Goal: Task Accomplishment & Management: Use online tool/utility

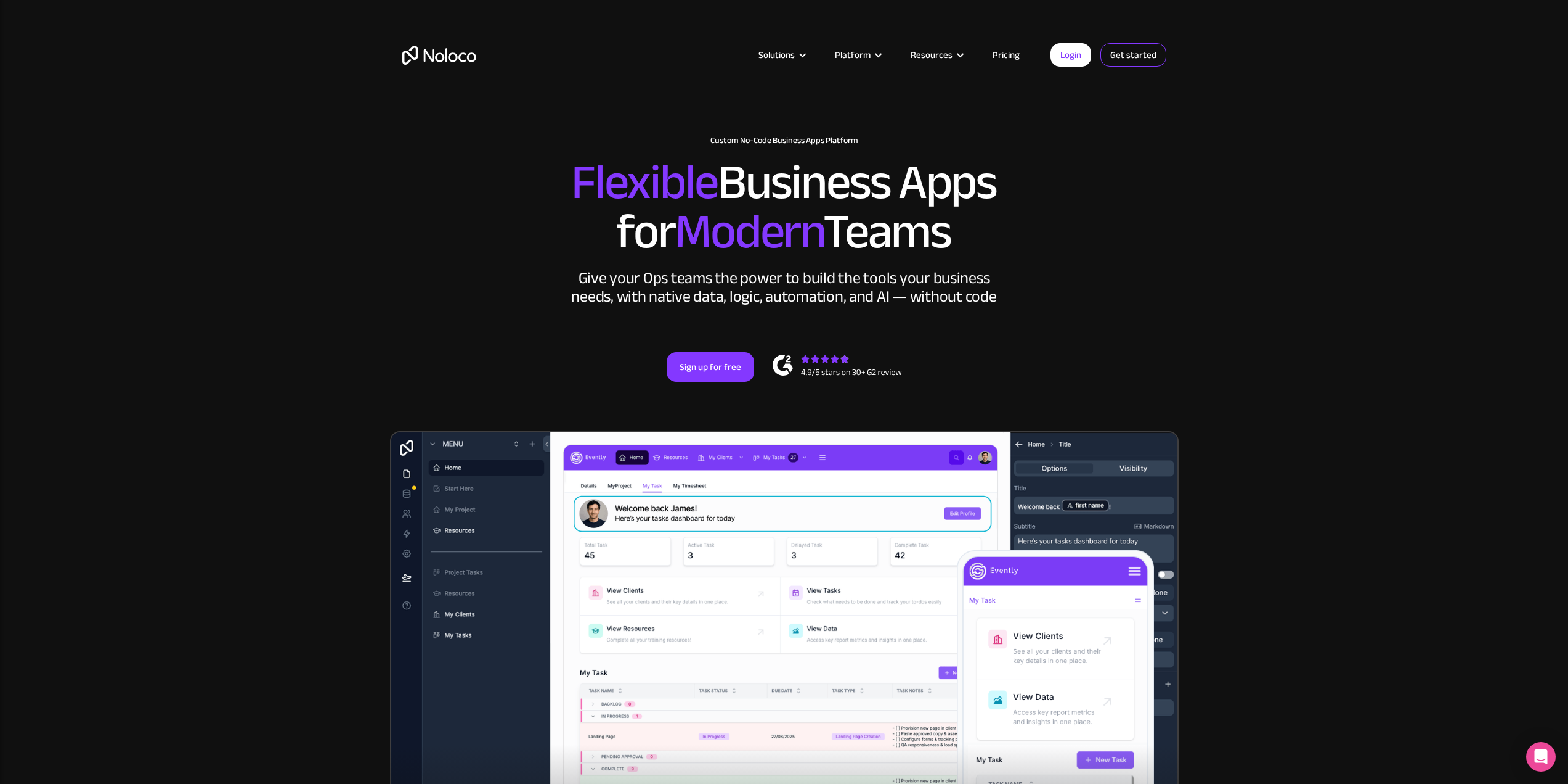
click at [1128, 51] on link "Get started" at bounding box center [1133, 55] width 66 height 24
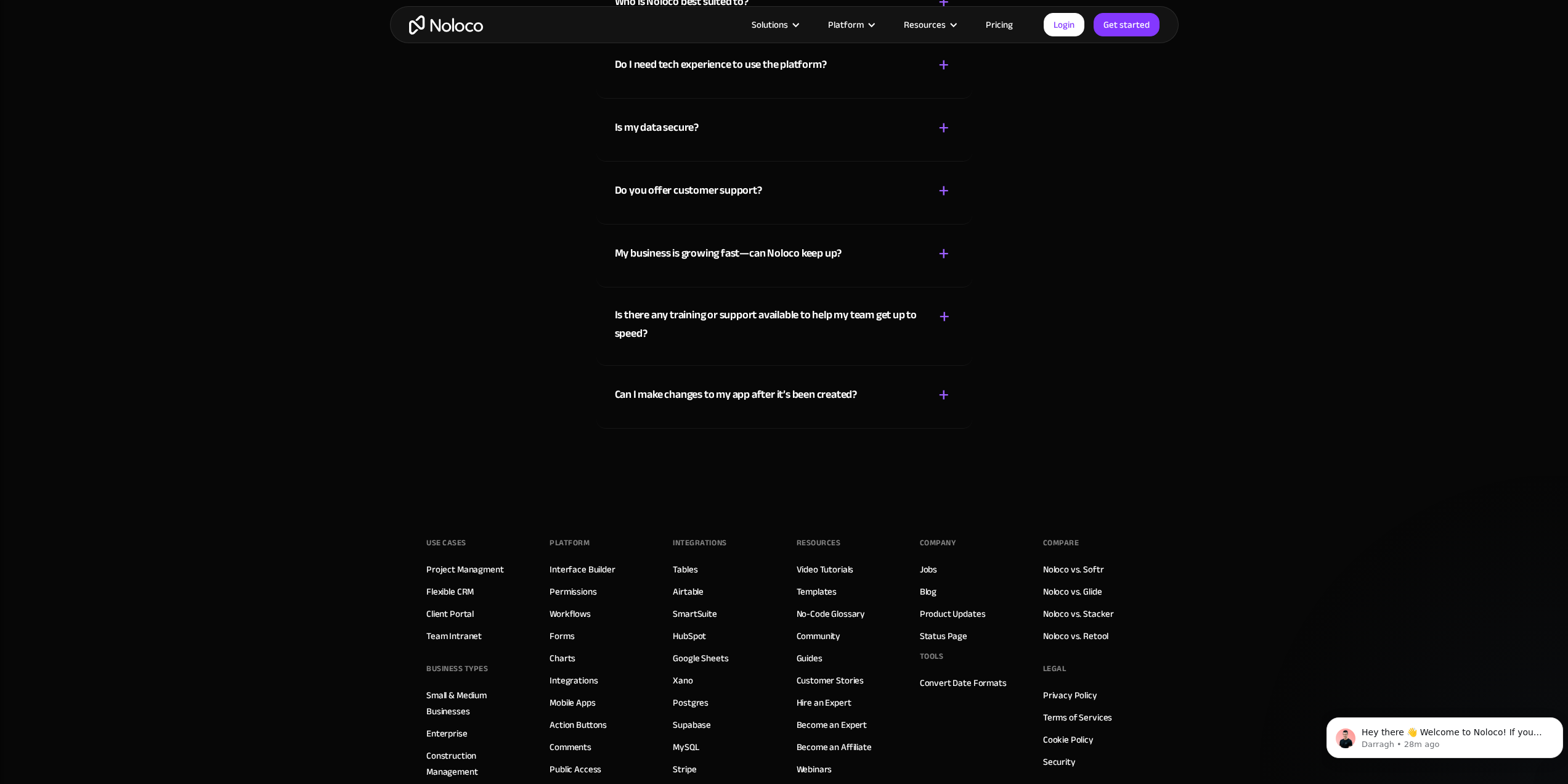
scroll to position [6826, 0]
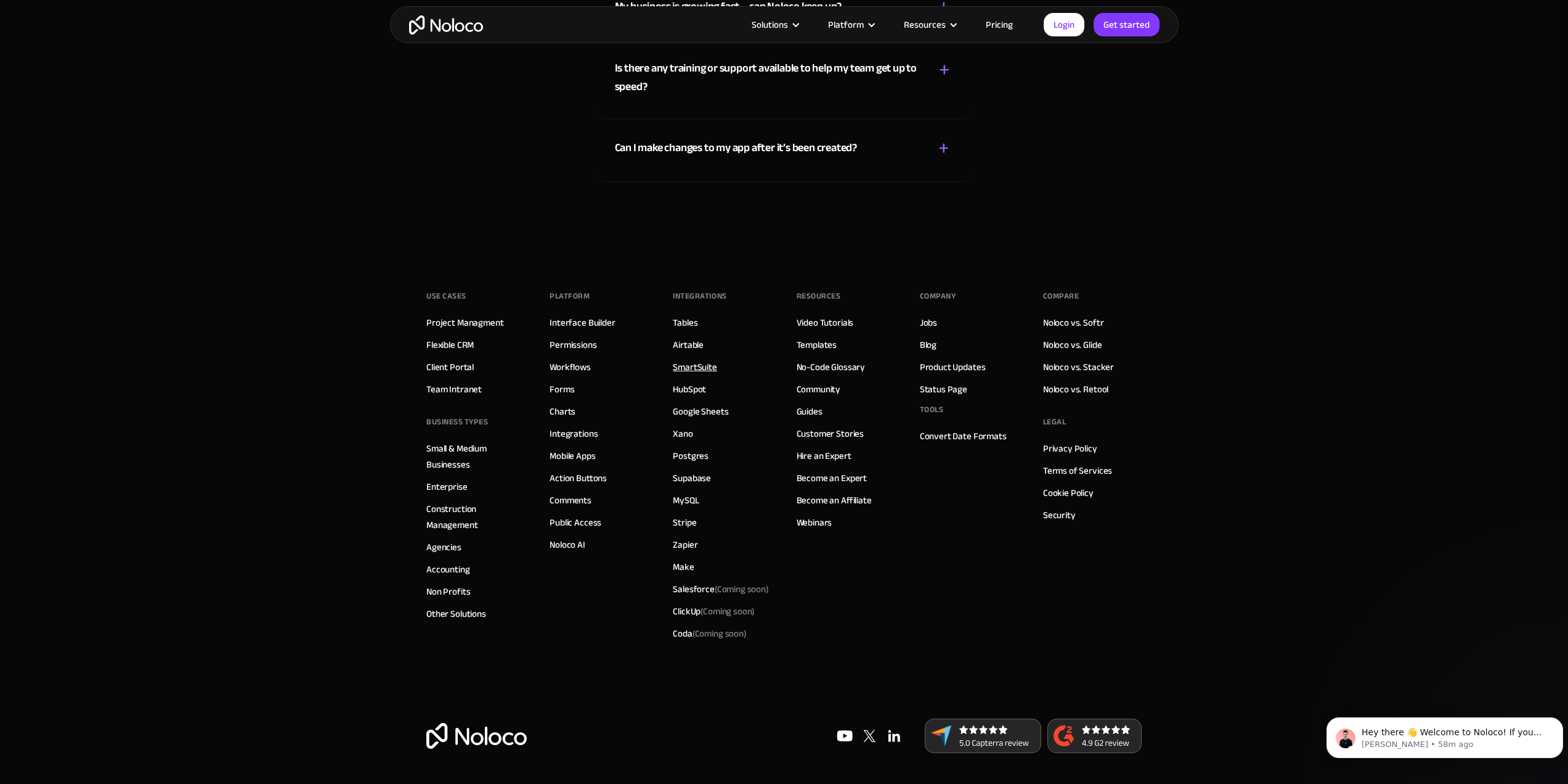
click at [689, 370] on link "SmartSuite" at bounding box center [695, 367] width 44 height 16
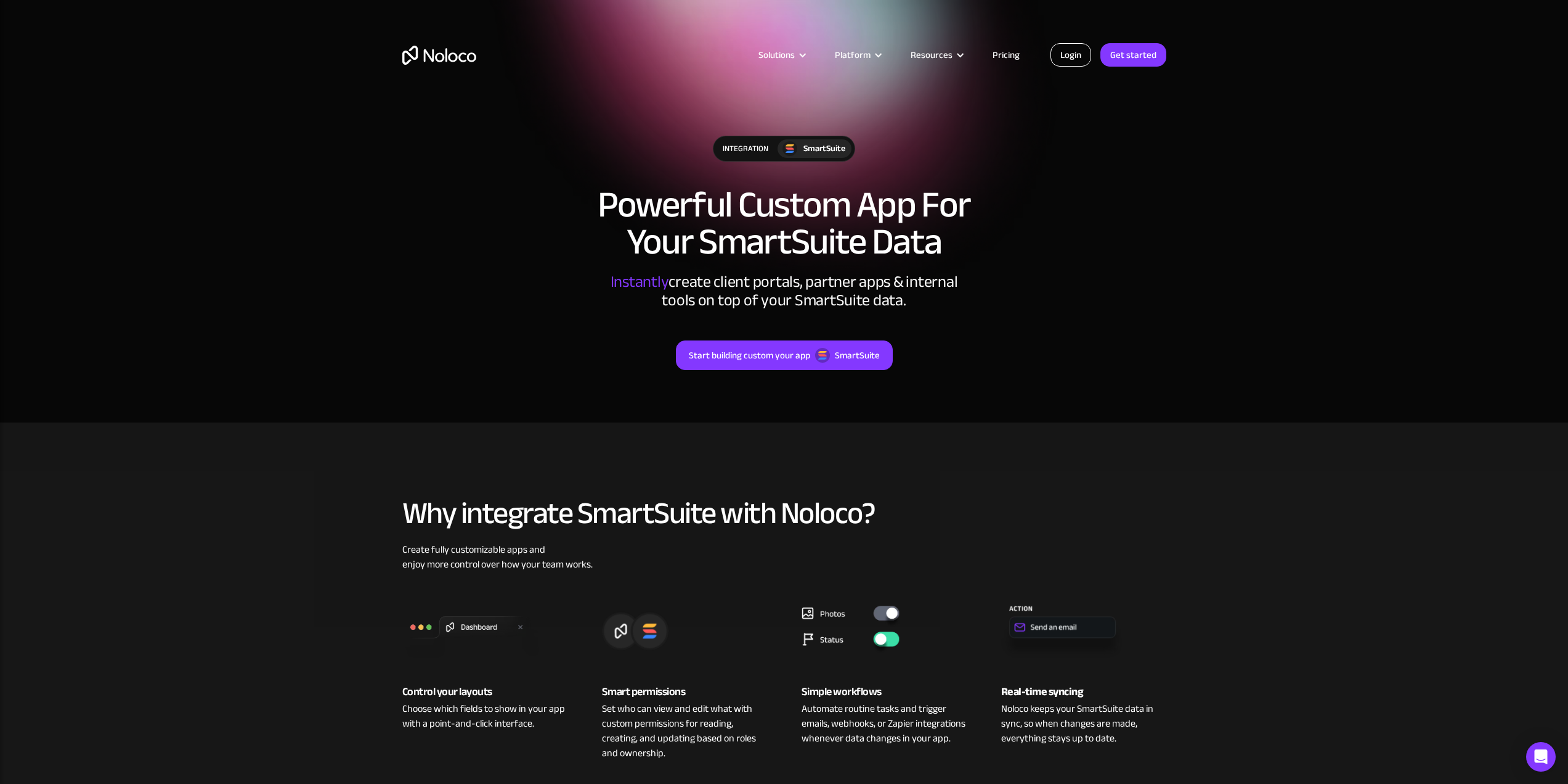
click at [1084, 51] on link "Login" at bounding box center [1070, 55] width 40 height 24
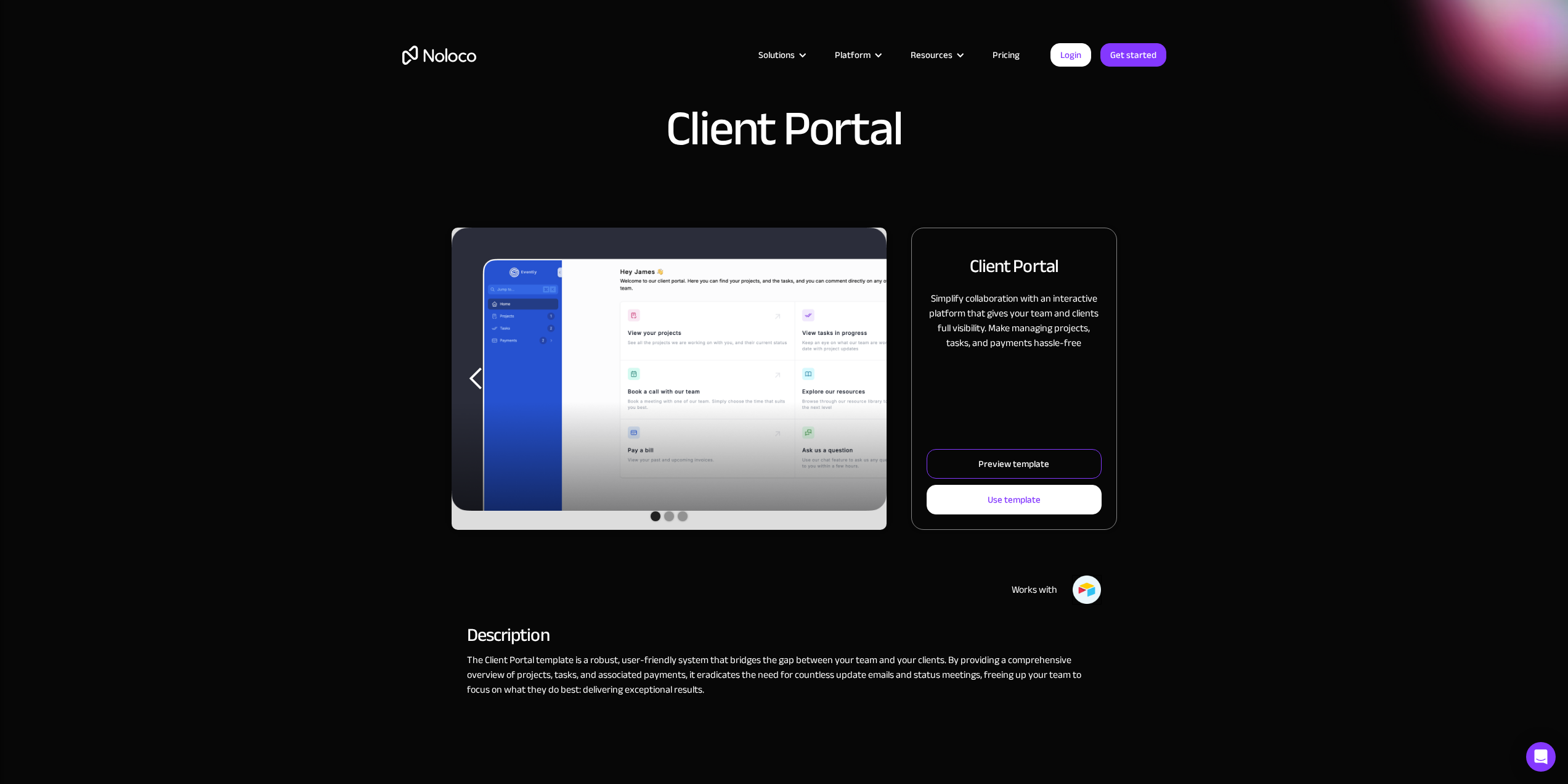
click at [987, 469] on div "Preview template" at bounding box center [1014, 463] width 71 height 16
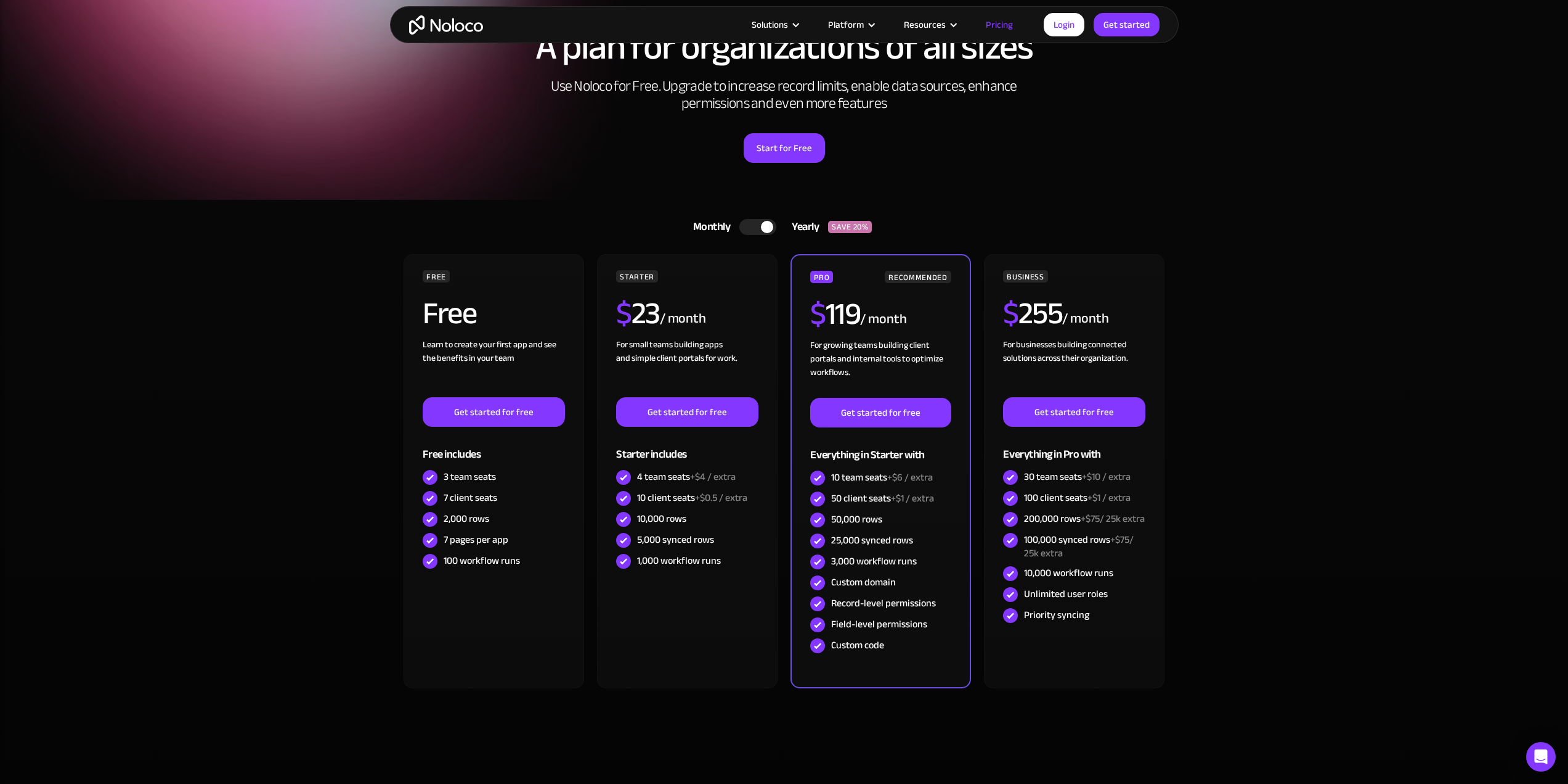
scroll to position [62, 0]
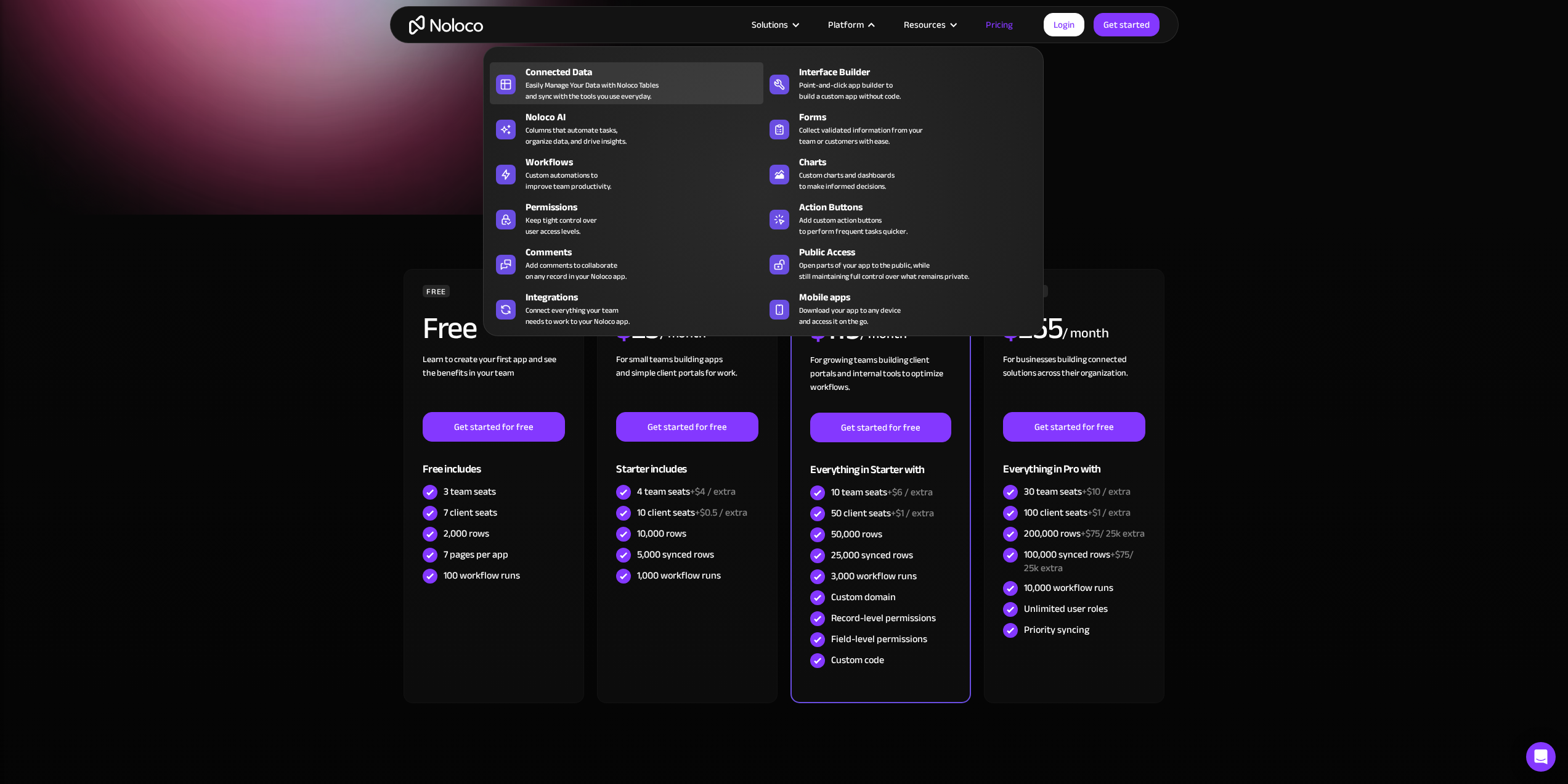
click at [552, 92] on div "Easily Manage Your Data with Noloco Tables and sync with the tools you use ever…" at bounding box center [592, 90] width 133 height 22
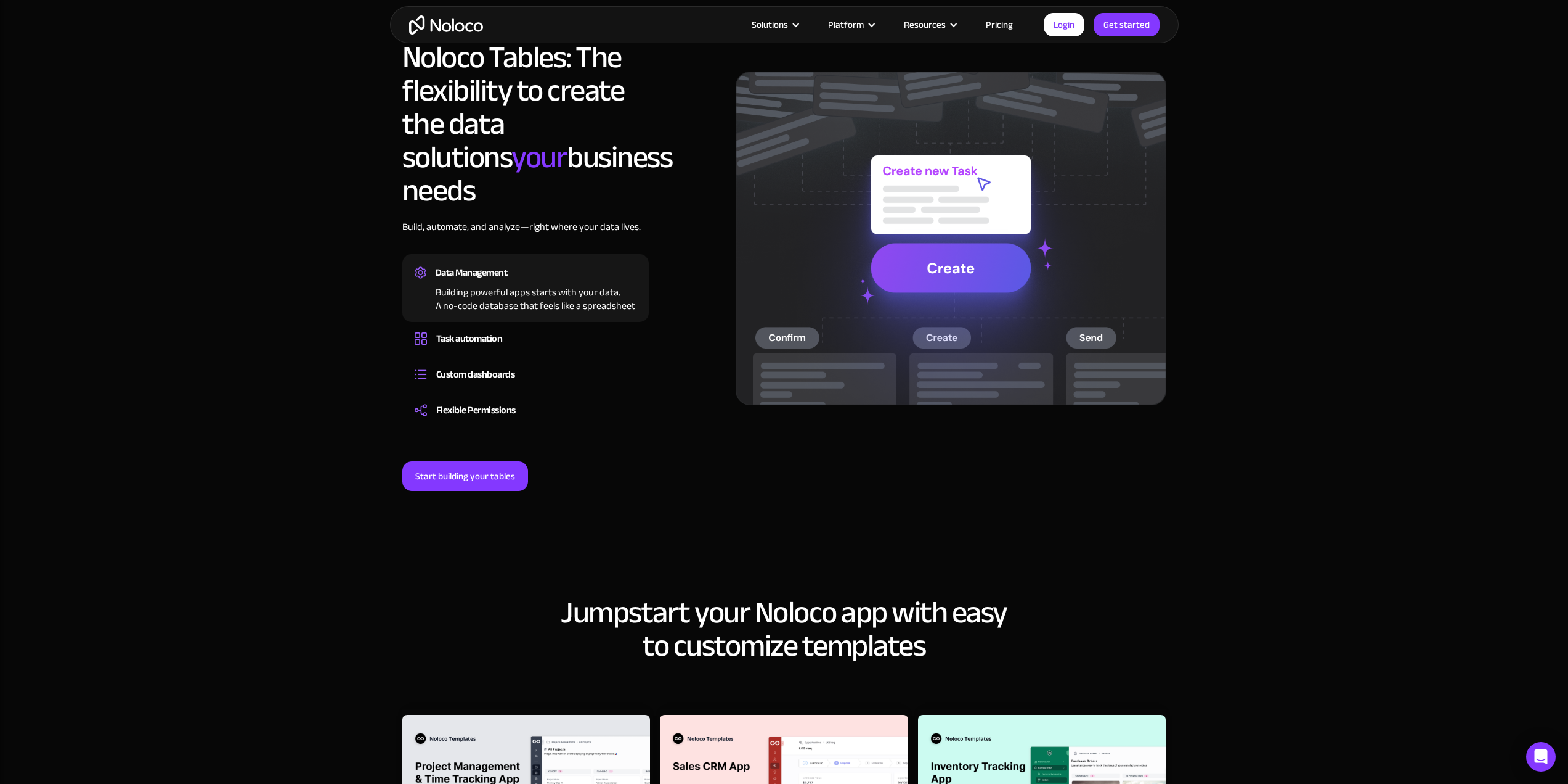
scroll to position [925, 0]
click at [542, 283] on div "Building powerful apps starts with your data. A no-code database that feels lik…" at bounding box center [526, 298] width 222 height 31
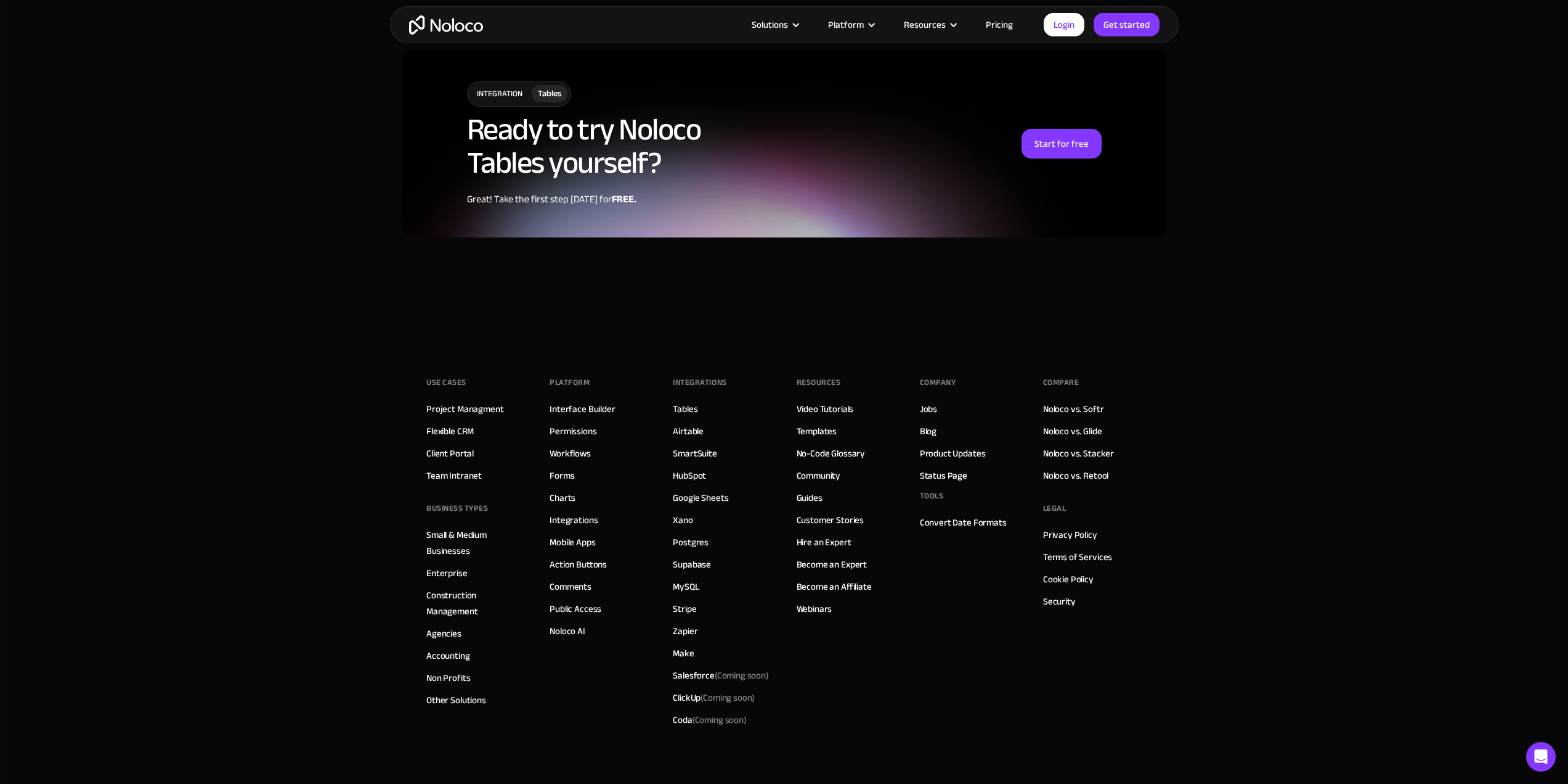
scroll to position [3184, 0]
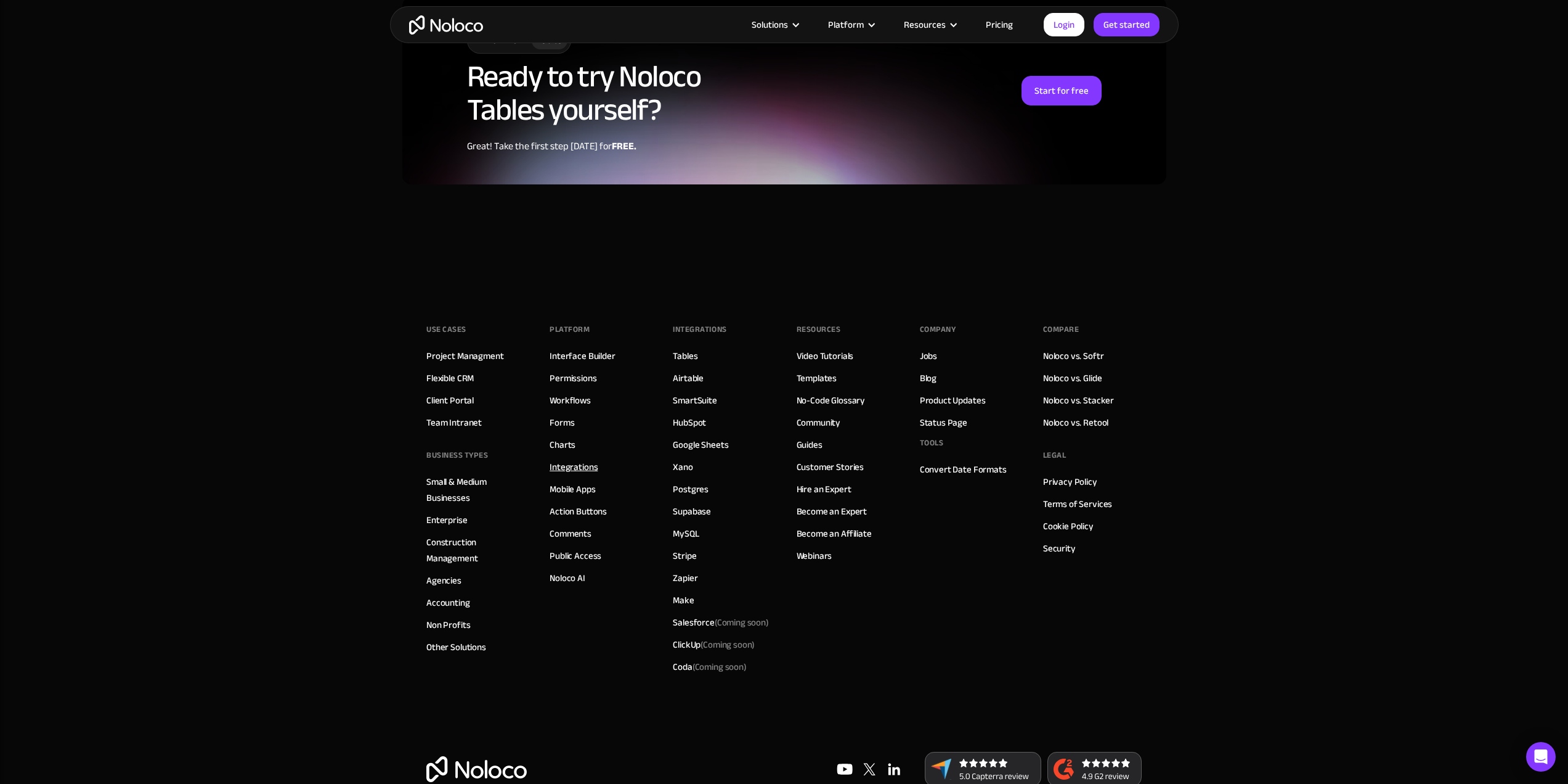
click at [587, 459] on link "Integrations" at bounding box center [573, 466] width 48 height 16
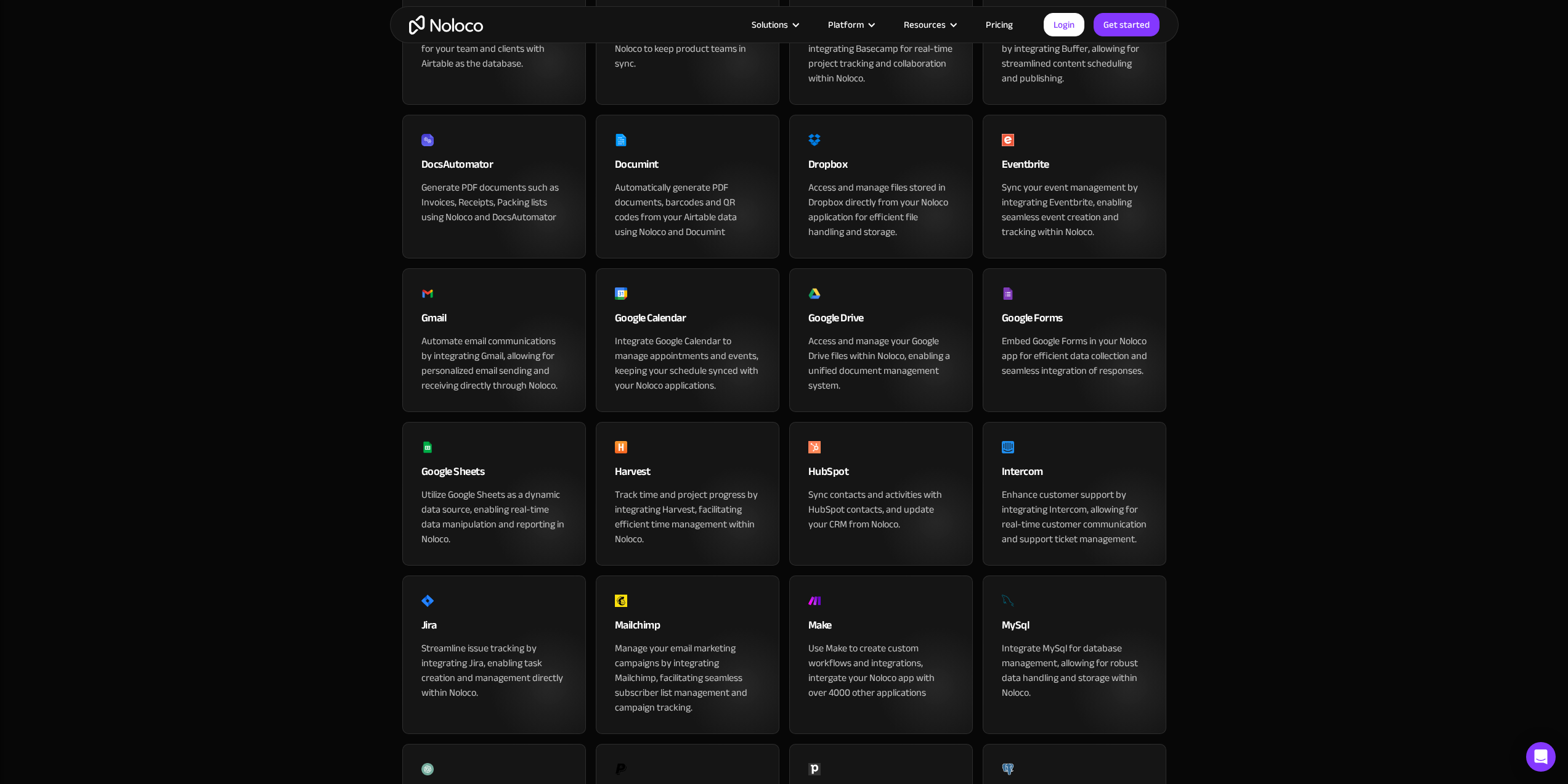
scroll to position [432, 0]
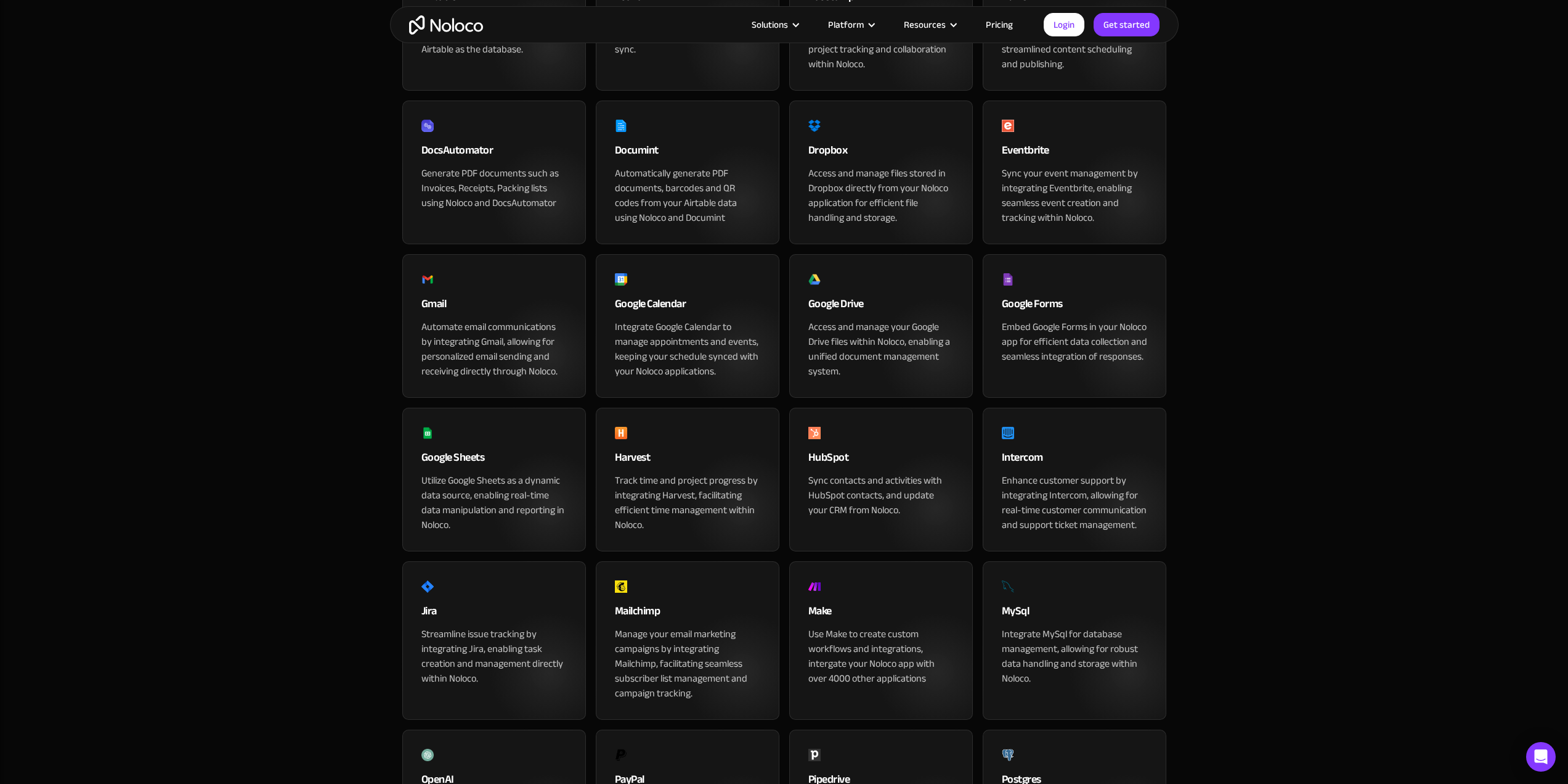
click at [942, 517] on div "Sync contacts and activities with HubSpot contacts, and update your CRM from No…" at bounding box center [881, 495] width 146 height 44
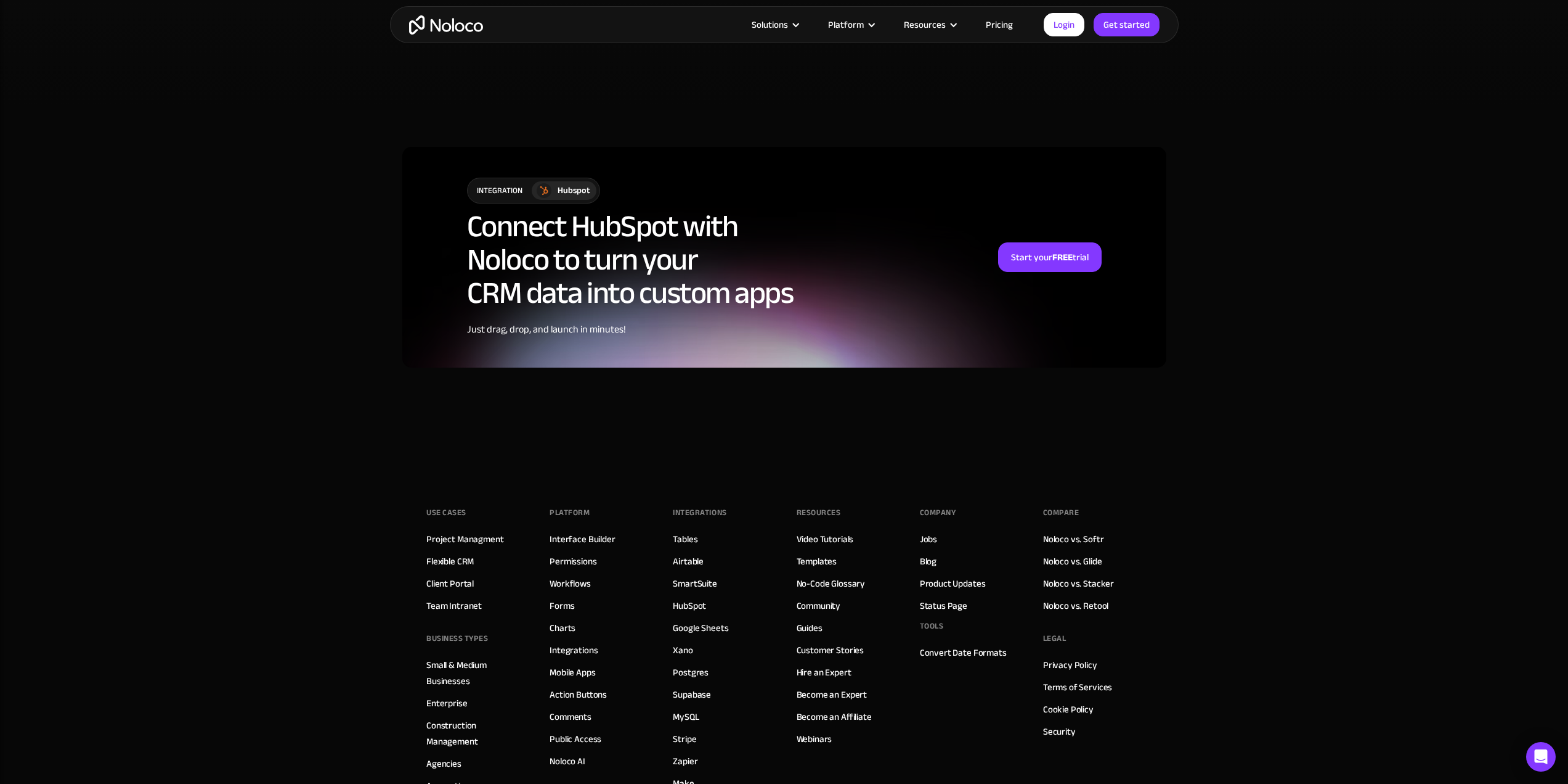
scroll to position [3123, 0]
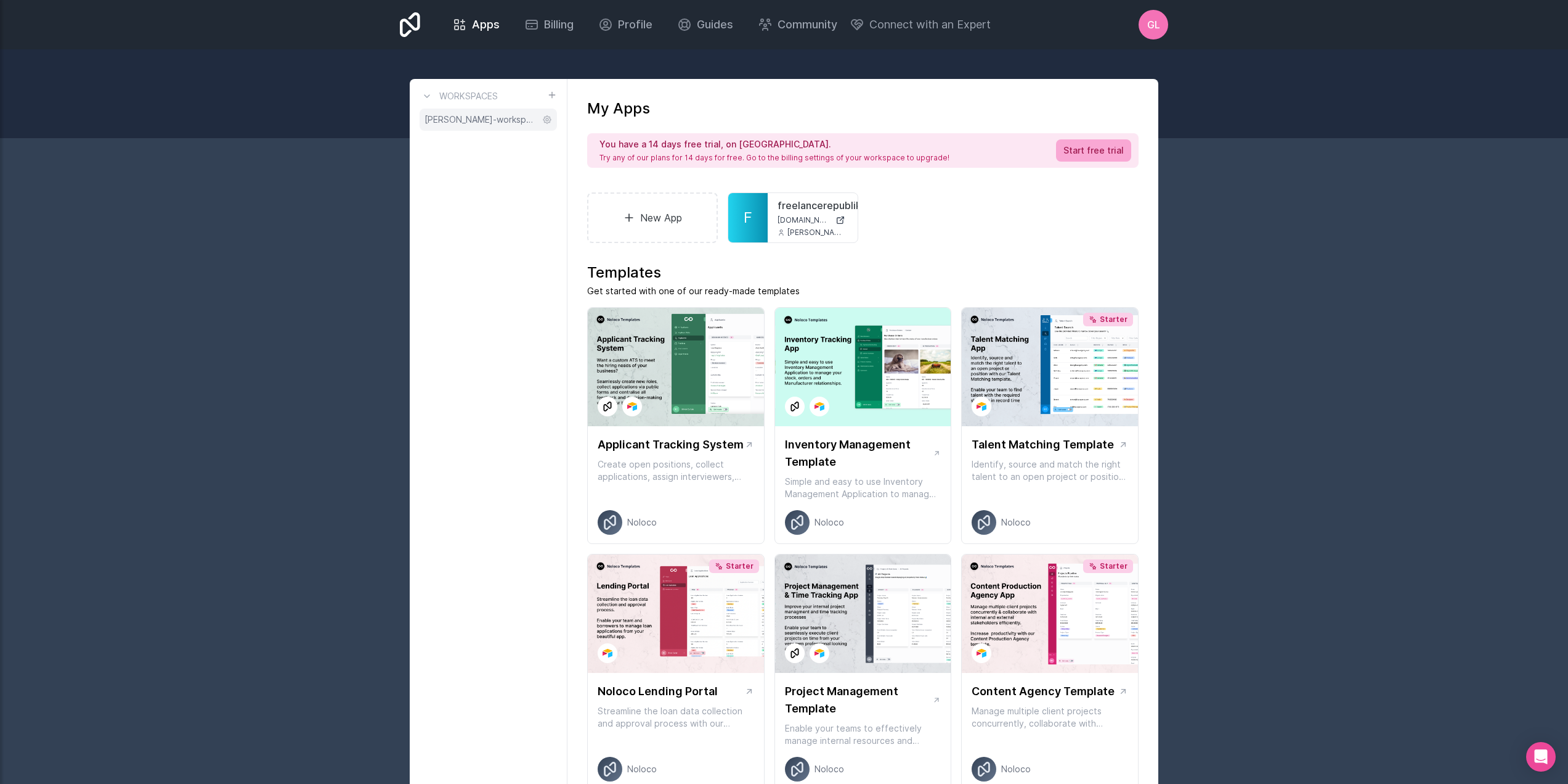
click at [523, 124] on span "guillaume-lepercq-workspace" at bounding box center [480, 120] width 112 height 13
click at [675, 221] on link "New App" at bounding box center [652, 218] width 131 height 51
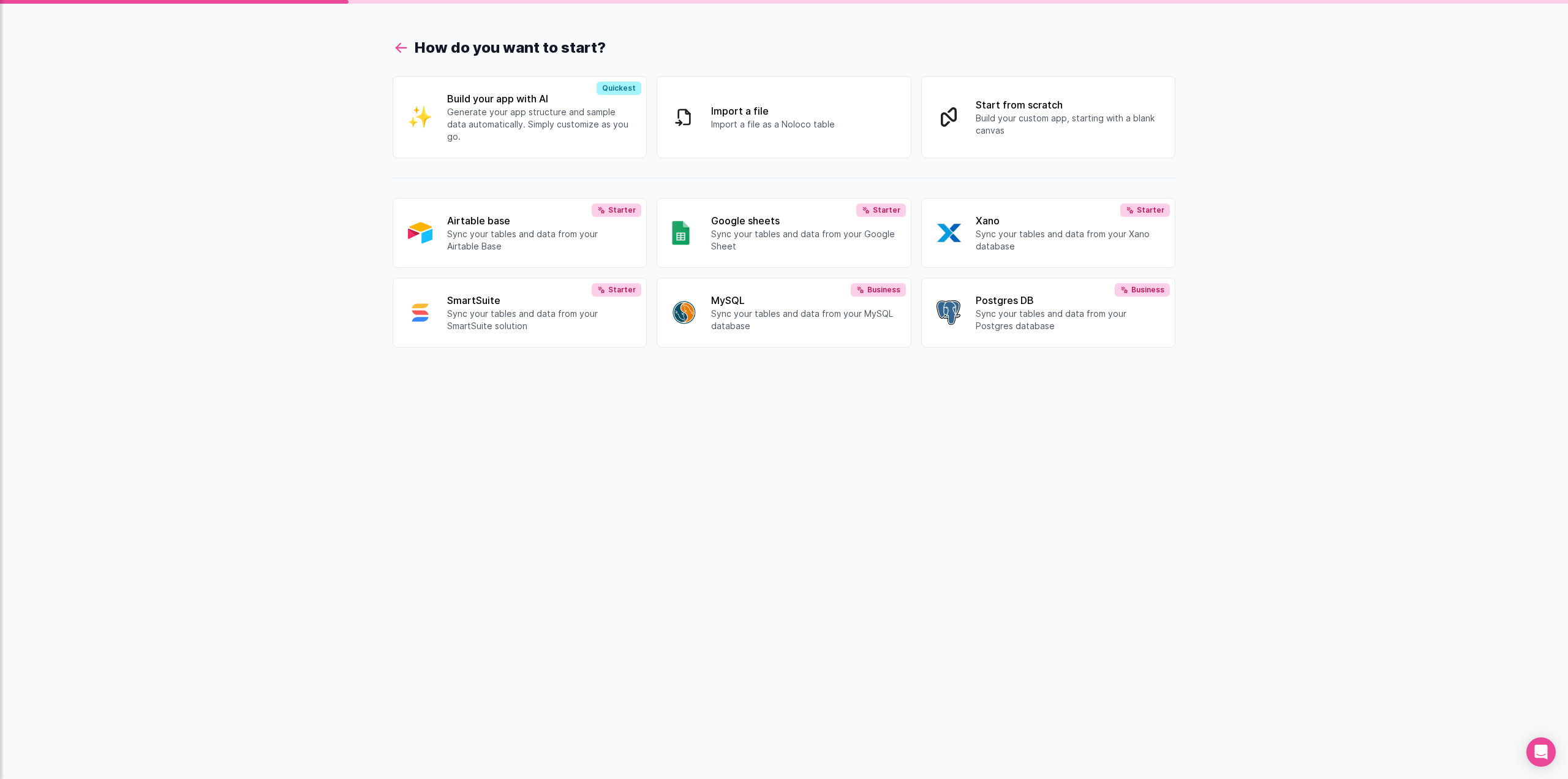
click at [403, 49] on icon at bounding box center [401, 48] width 17 height 17
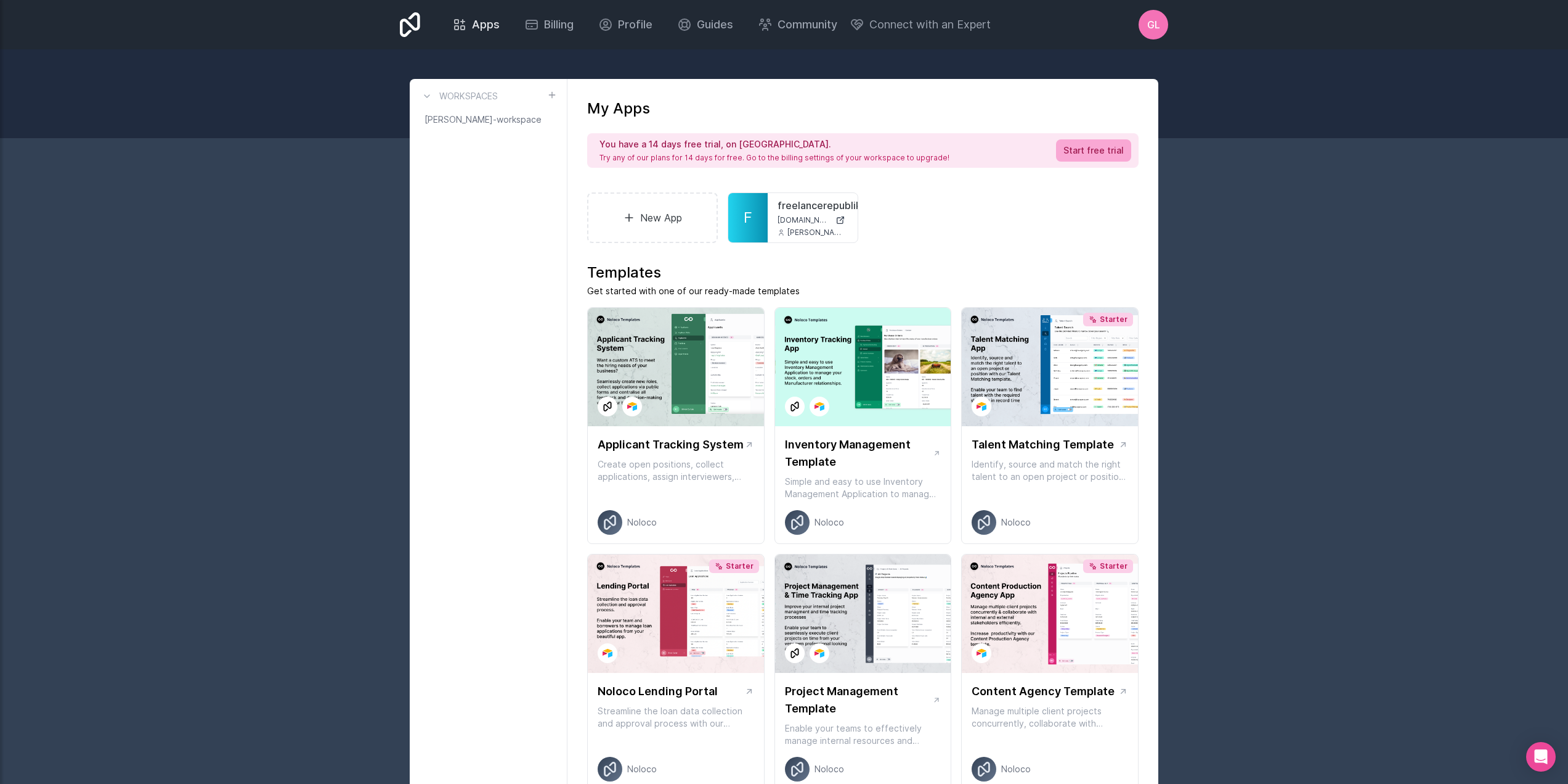
click at [465, 29] on icon at bounding box center [462, 28] width 4 height 4
click at [645, 211] on link "New App" at bounding box center [652, 218] width 131 height 51
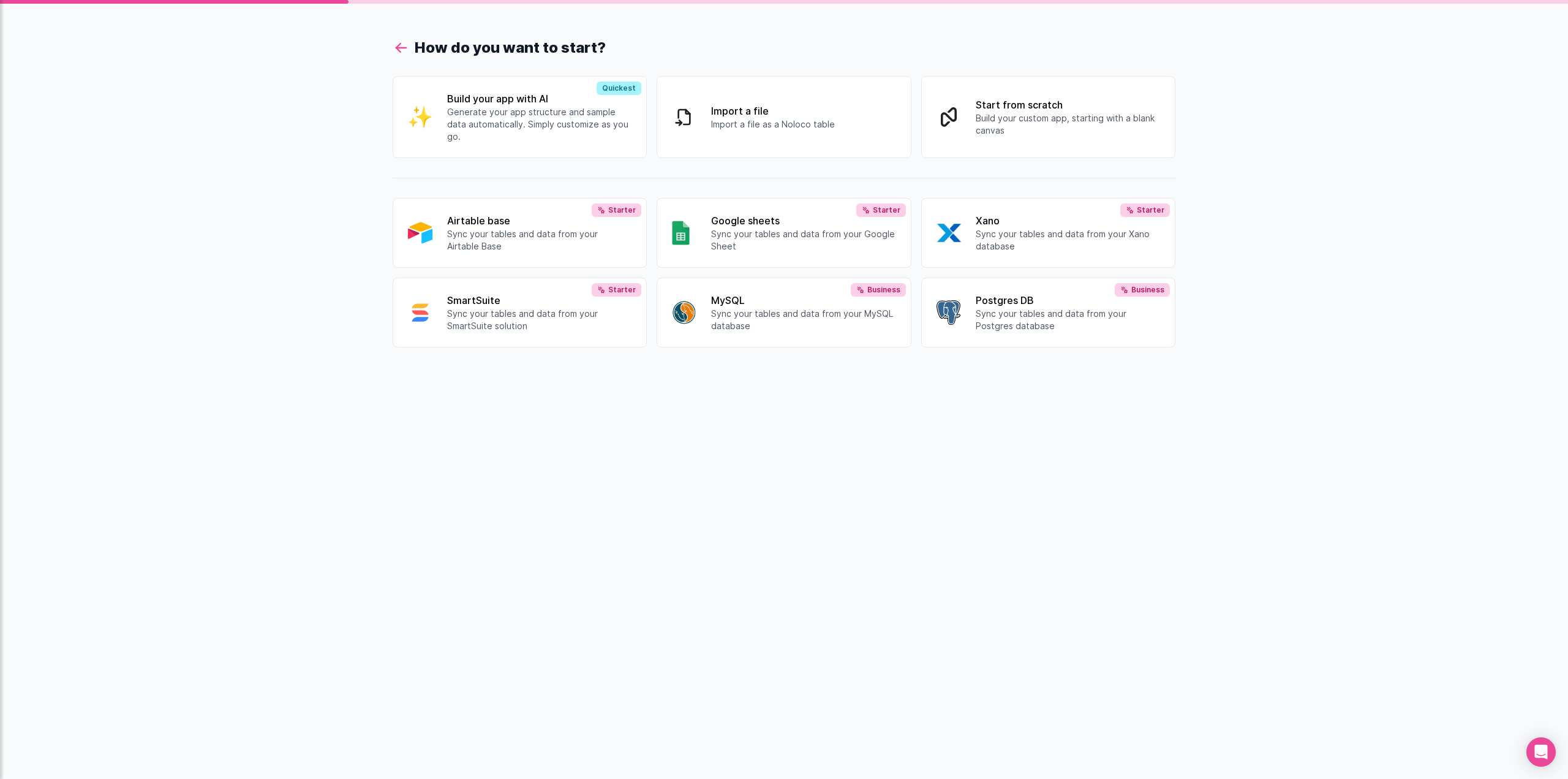
click at [400, 41] on icon at bounding box center [401, 48] width 17 height 17
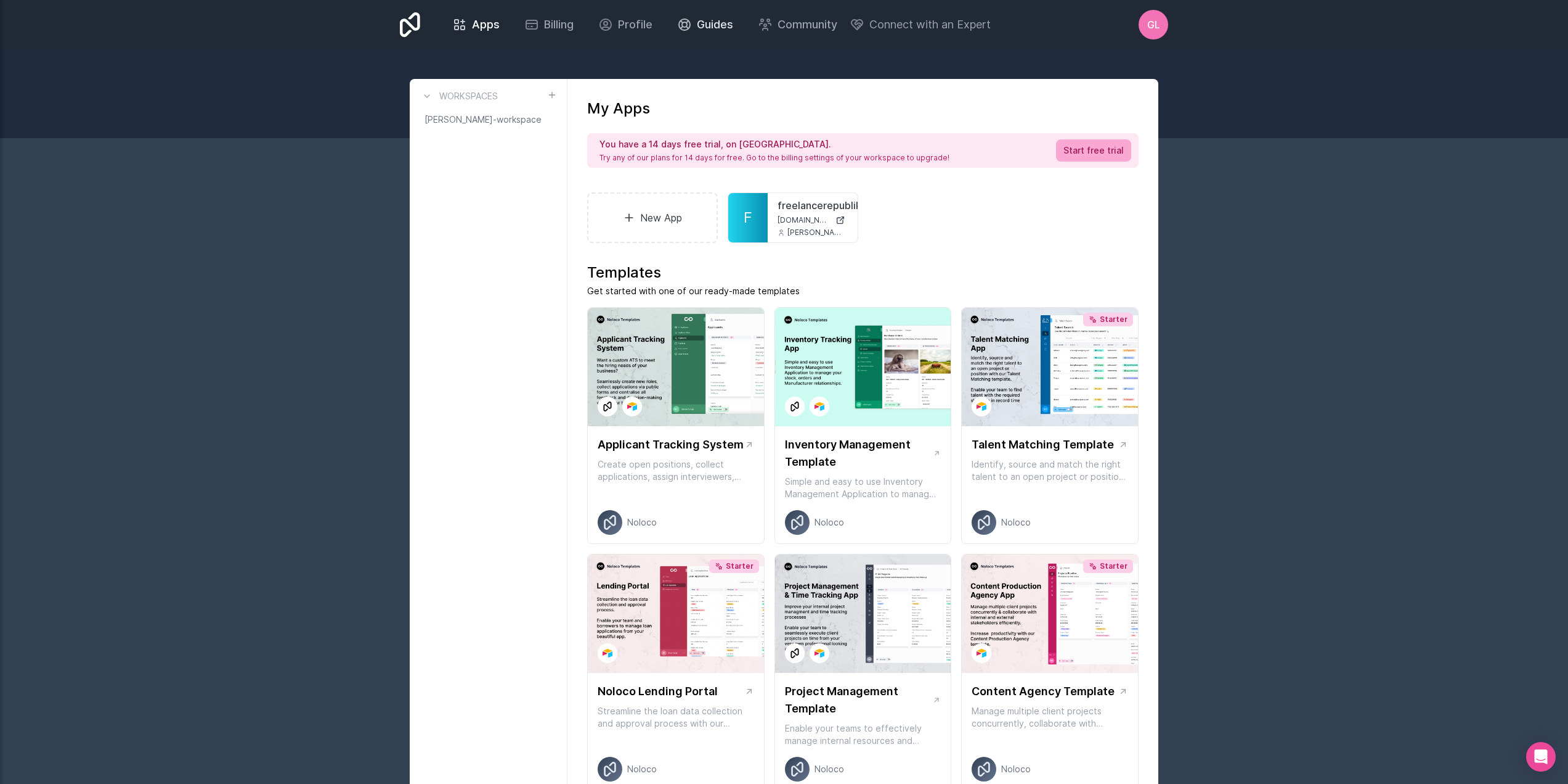
click at [700, 21] on span "Guides" at bounding box center [716, 25] width 36 height 17
